Goal: Find specific page/section: Find specific page/section

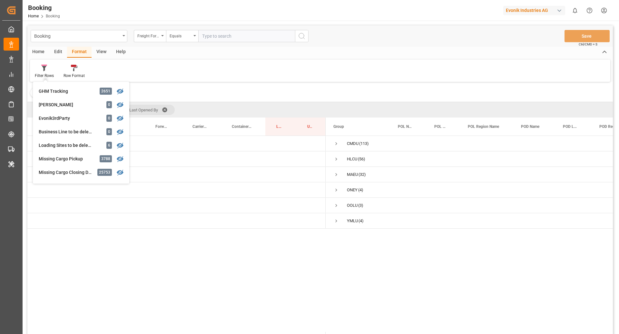
scroll to position [181, 0]
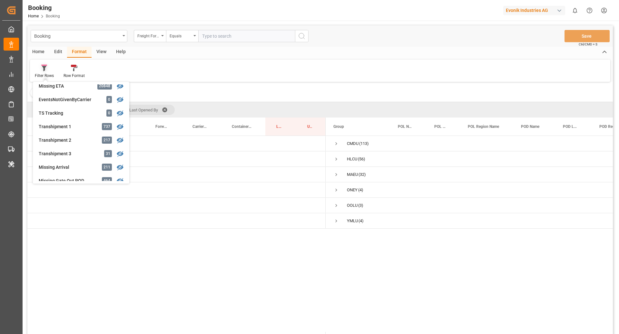
click at [48, 68] on div at bounding box center [44, 67] width 19 height 7
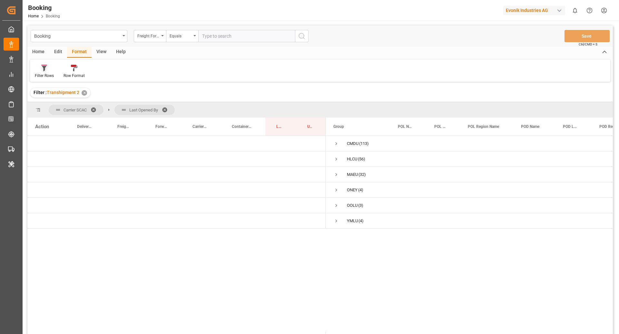
click at [45, 71] on div "Filter Rows" at bounding box center [44, 71] width 29 height 14
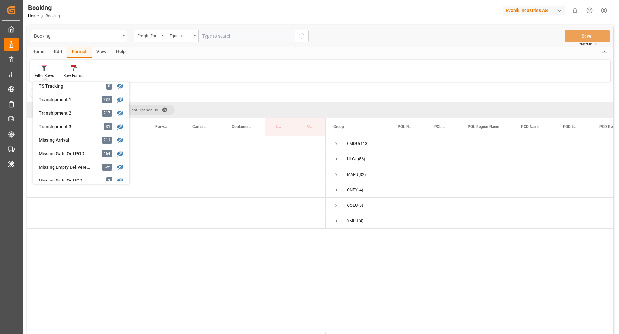
scroll to position [206, 0]
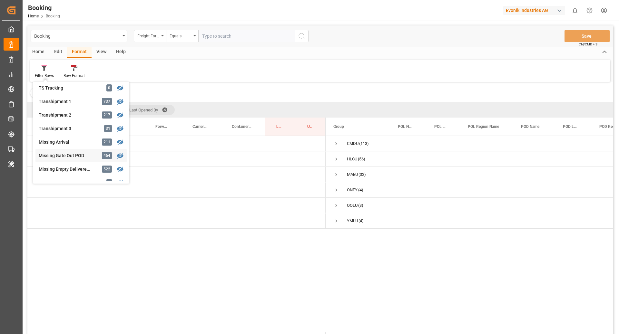
click at [76, 152] on div "Missing Gate Out POD" at bounding box center [67, 155] width 56 height 7
